Goal: Task Accomplishment & Management: Manage account settings

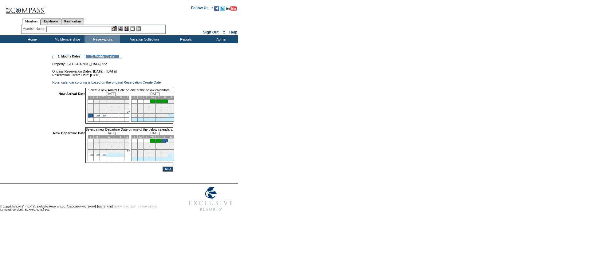
click at [173, 171] on input "Next" at bounding box center [167, 168] width 11 height 5
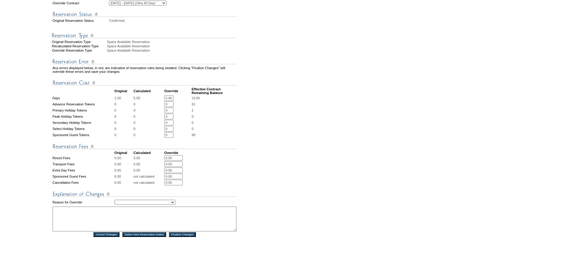
scroll to position [154, 0]
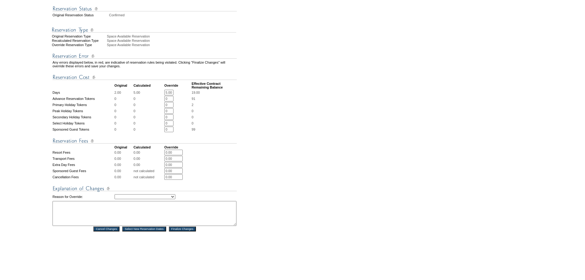
click at [154, 199] on select "Creating Continuous Stay Days Rebooked After Cancellation Editing Occupant Expe…" at bounding box center [145, 196] width 61 height 5
select select "1043"
click at [115, 199] on select "Creating Continuous Stay Days Rebooked After Cancellation Editing Occupant Expe…" at bounding box center [145, 196] width 61 height 5
click at [170, 226] on textarea at bounding box center [145, 213] width 184 height 25
type textarea "NS"
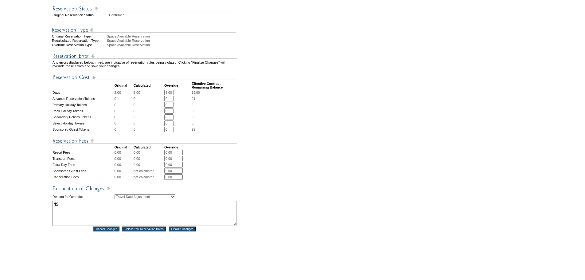
click at [196, 231] on input "Finalize Changes" at bounding box center [182, 228] width 27 height 5
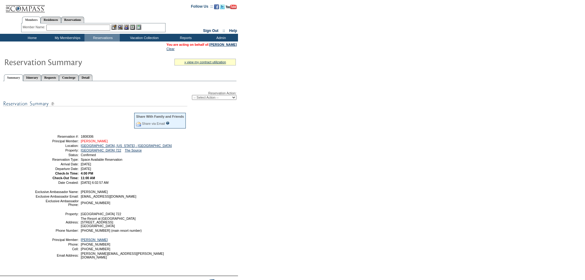
click at [100, 143] on link "[PERSON_NAME]" at bounding box center [94, 141] width 27 height 4
